Goal: Task Accomplishment & Management: Manage account settings

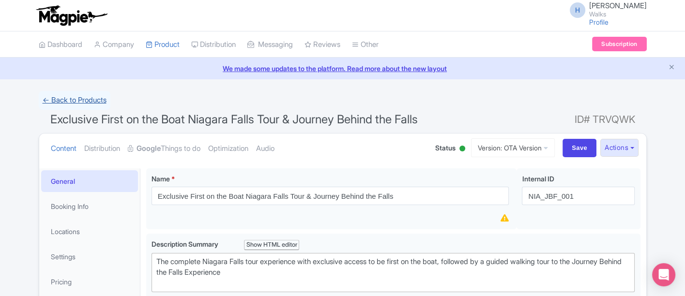
click at [70, 100] on link "← Back to Products" at bounding box center [75, 100] width 72 height 19
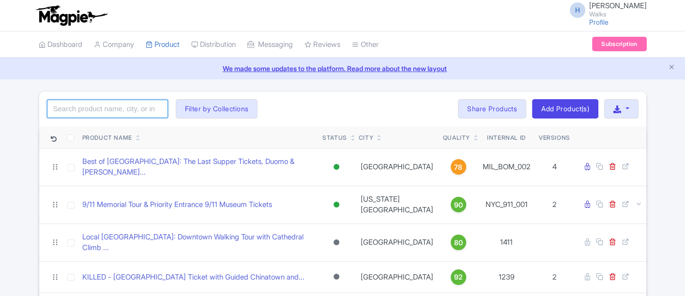
click at [117, 107] on input "search" at bounding box center [107, 109] width 121 height 18
type input "amalfi"
click button "Search" at bounding box center [0, 0] width 0 height 0
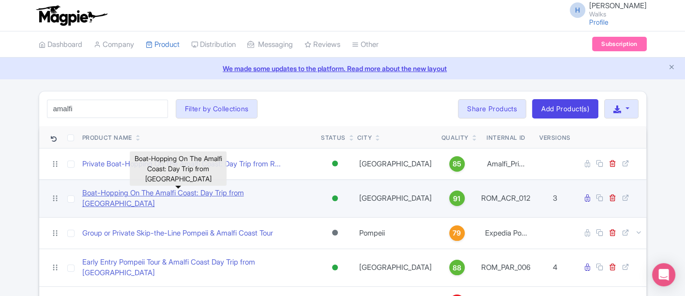
click at [156, 192] on link "Boat-Hopping On The Amalfi Coast: Day Trip from Rome" at bounding box center [197, 199] width 231 height 22
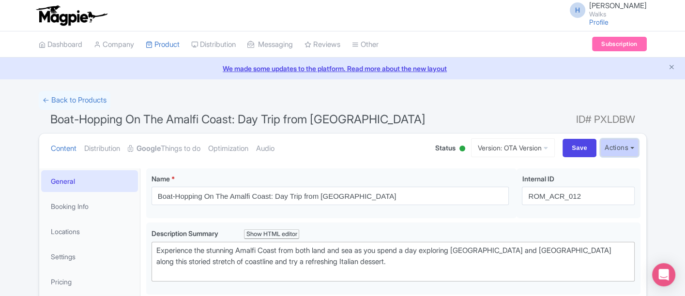
click at [613, 146] on button "Actions" at bounding box center [619, 148] width 38 height 18
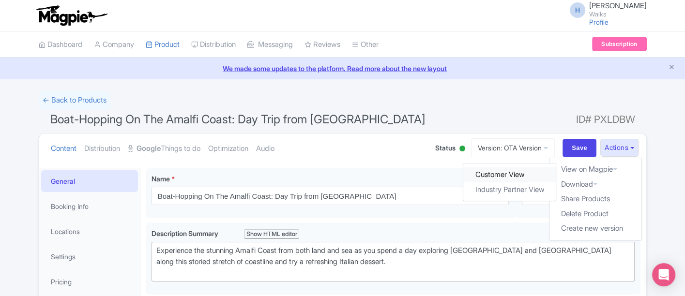
click at [531, 179] on link "Customer View" at bounding box center [509, 174] width 92 height 15
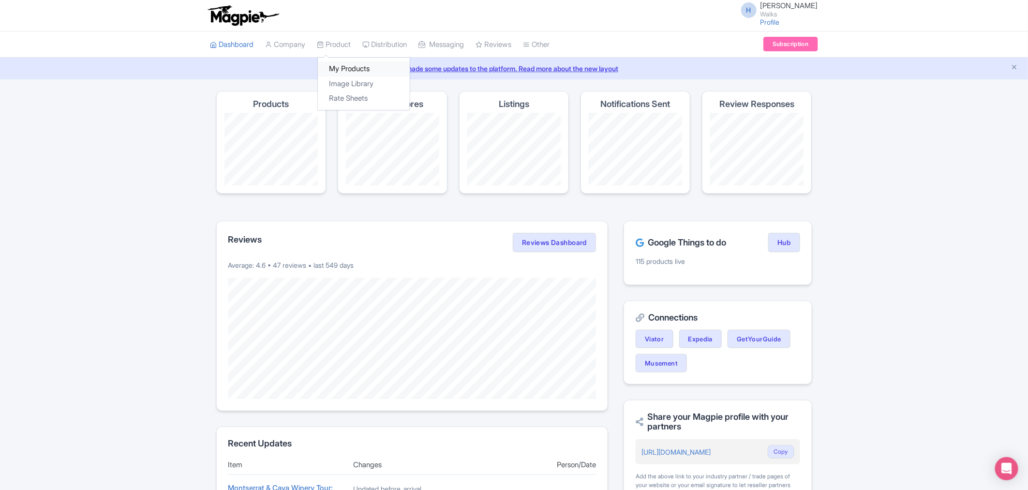
click at [345, 71] on link "My Products" at bounding box center [364, 68] width 92 height 15
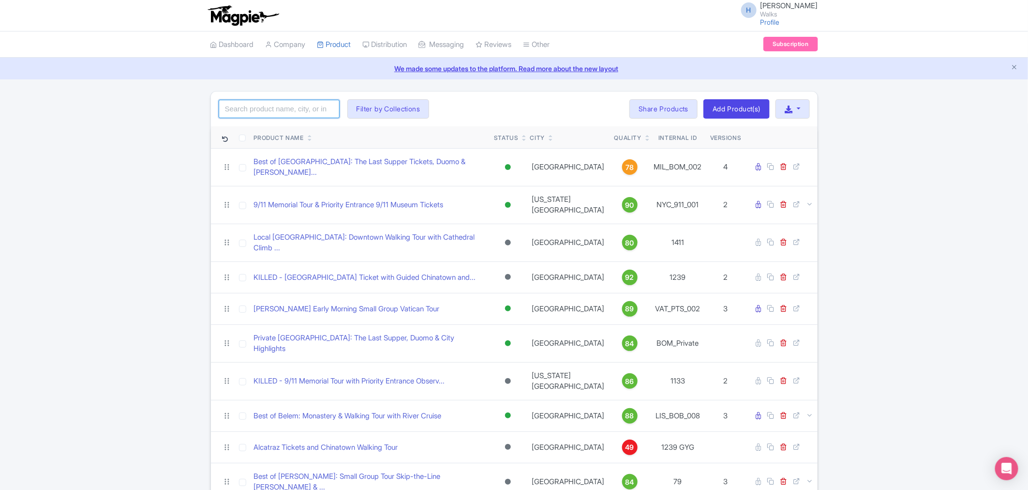
click at [235, 107] on input "search" at bounding box center [279, 109] width 121 height 18
type input "R"
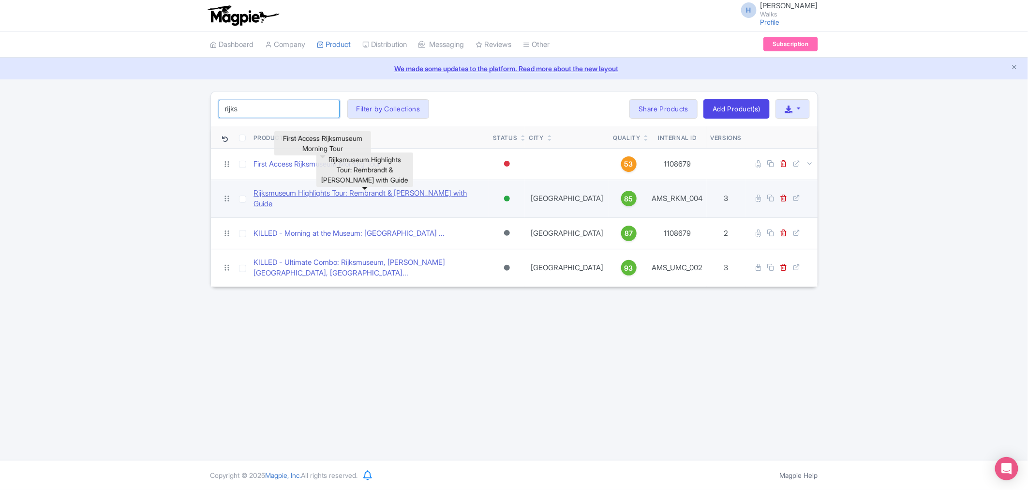
type input "rijks"
click at [313, 198] on link "Rijksmuseum Highlights Tour: Rembrandt & Van Gogh with Guide" at bounding box center [369, 199] width 231 height 22
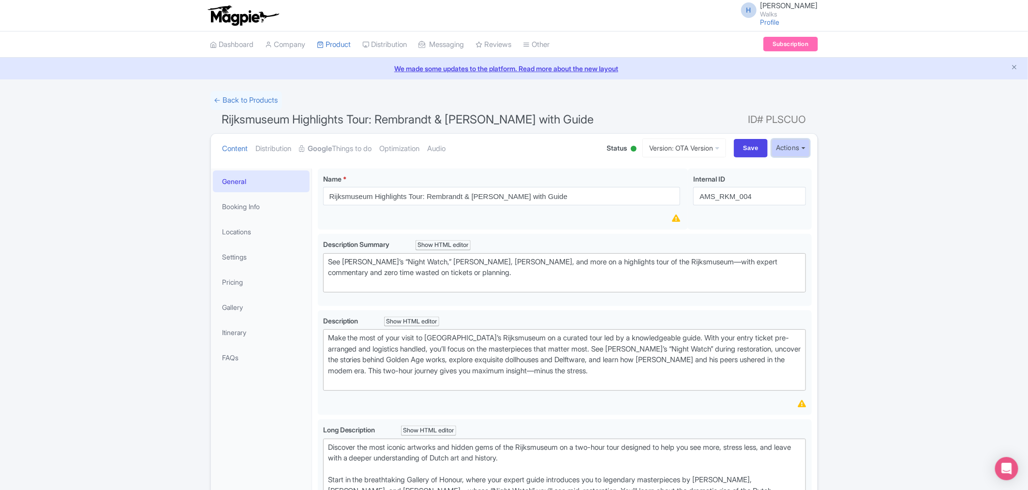
click at [789, 139] on button "Actions" at bounding box center [791, 148] width 38 height 18
click at [712, 174] on link "Customer View" at bounding box center [681, 174] width 92 height 15
